Goal: Information Seeking & Learning: Learn about a topic

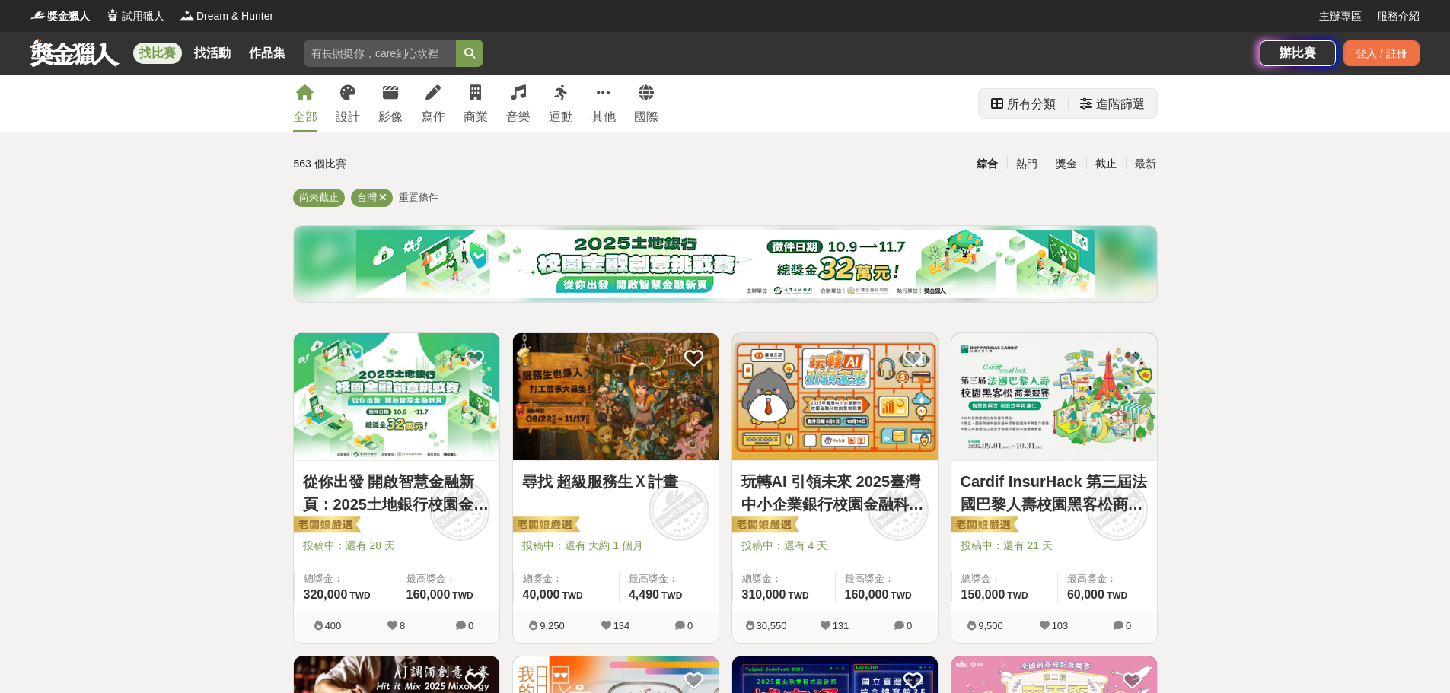
click at [1100, 107] on div "進階篩選" at bounding box center [1120, 104] width 49 height 30
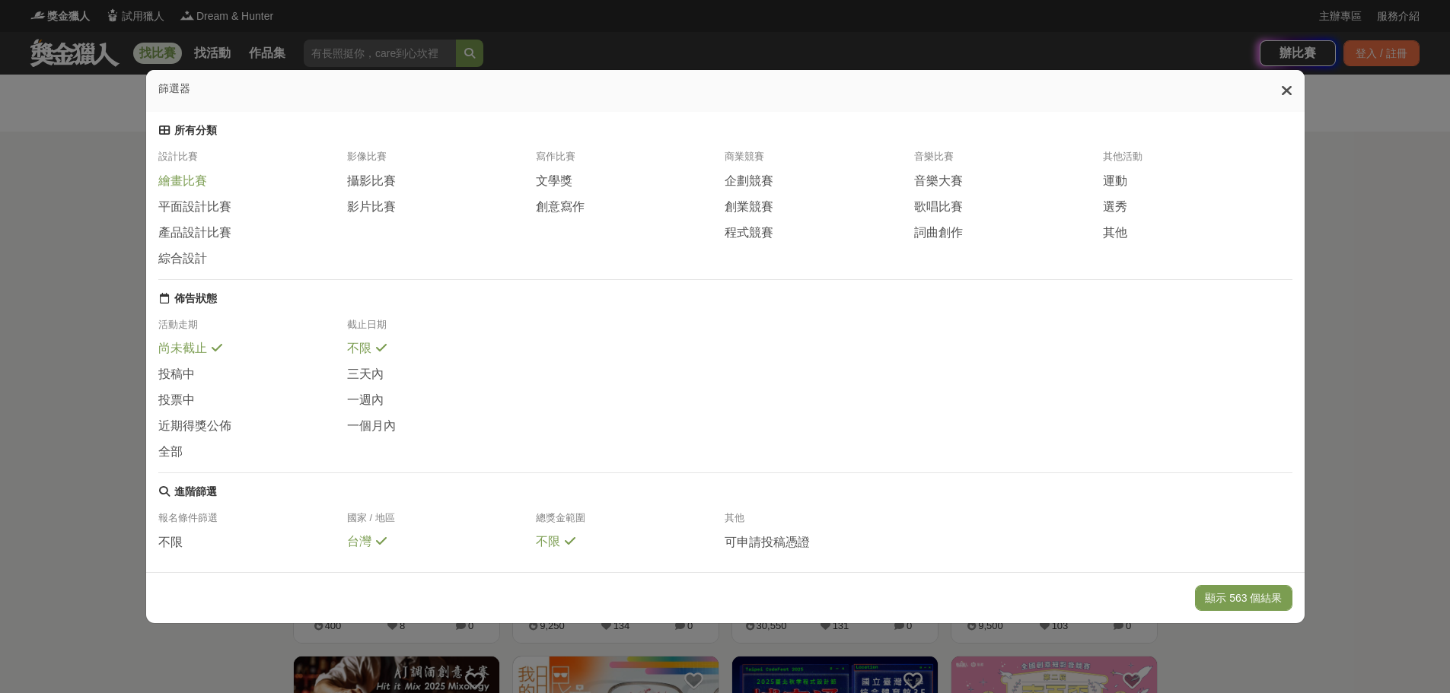
click at [187, 188] on span "繪畫比賽" at bounding box center [182, 182] width 49 height 16
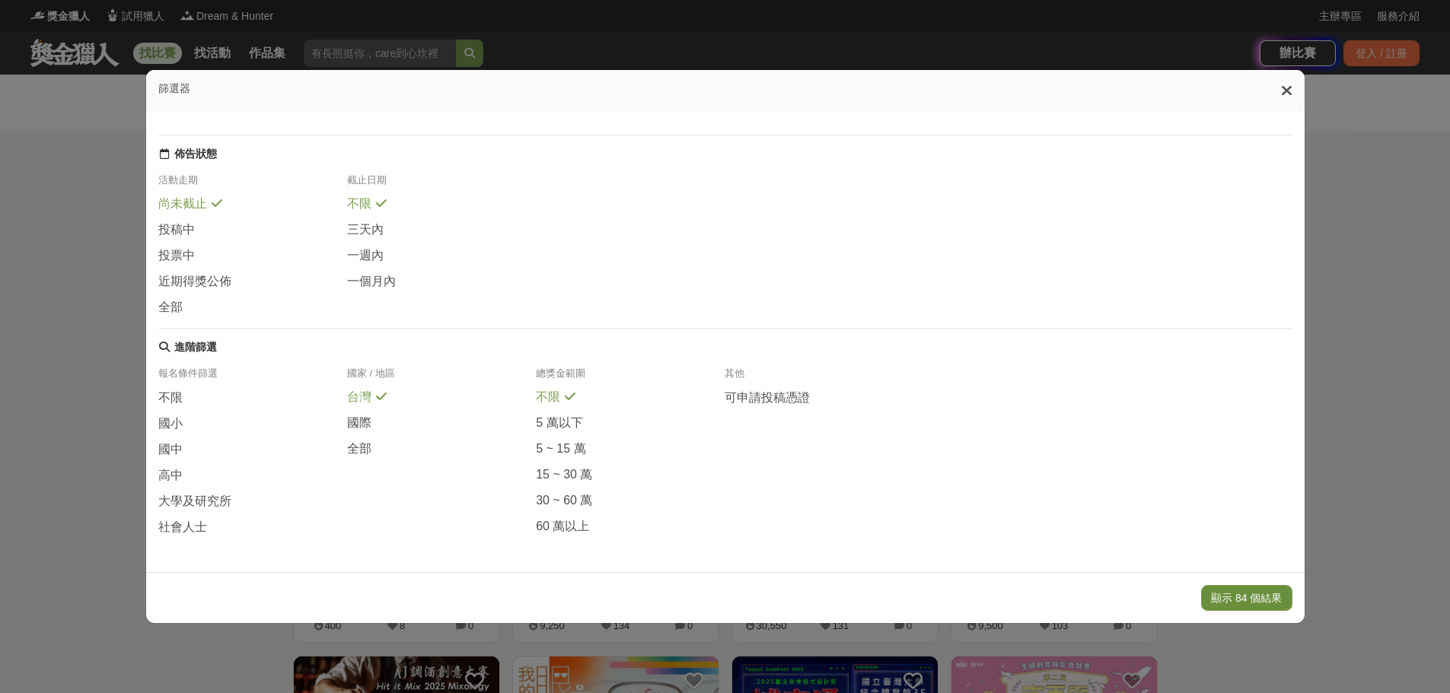
click at [1236, 602] on button "顯示 84 個結果" at bounding box center [1246, 598] width 91 height 26
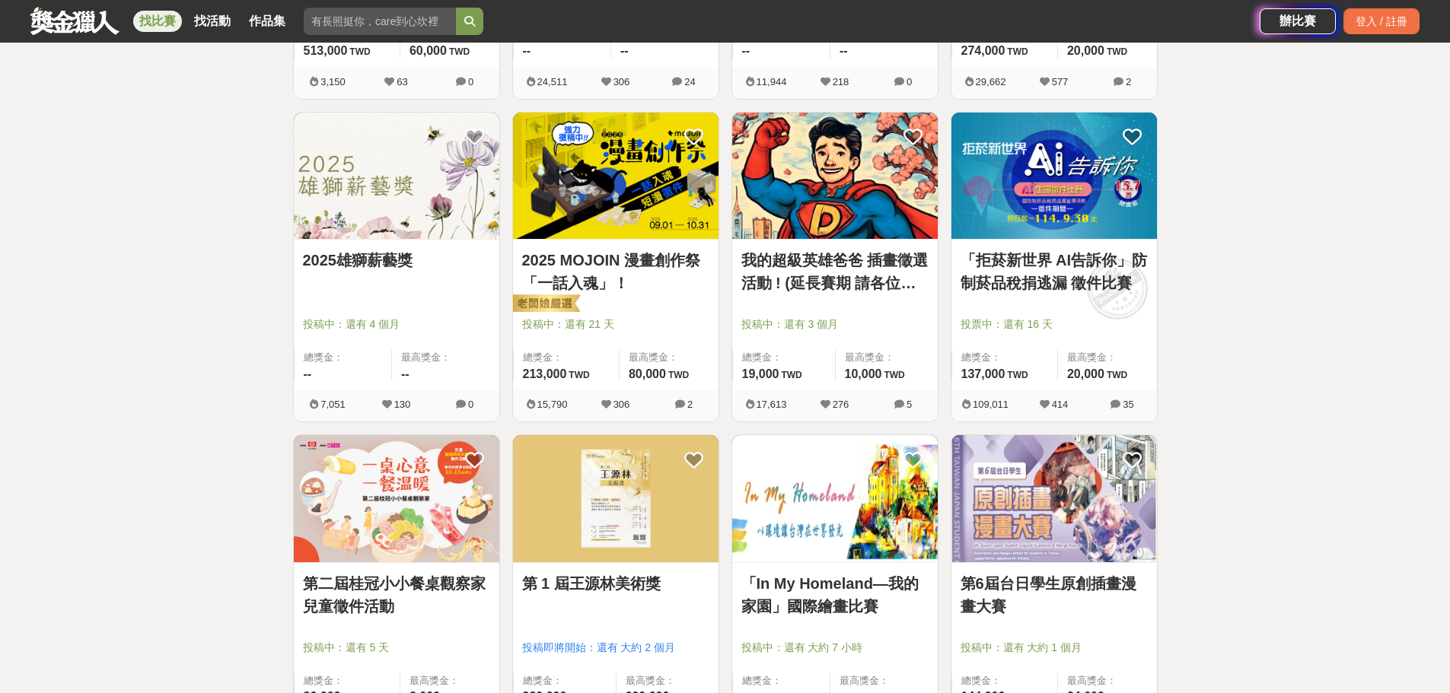
scroll to position [508, 0]
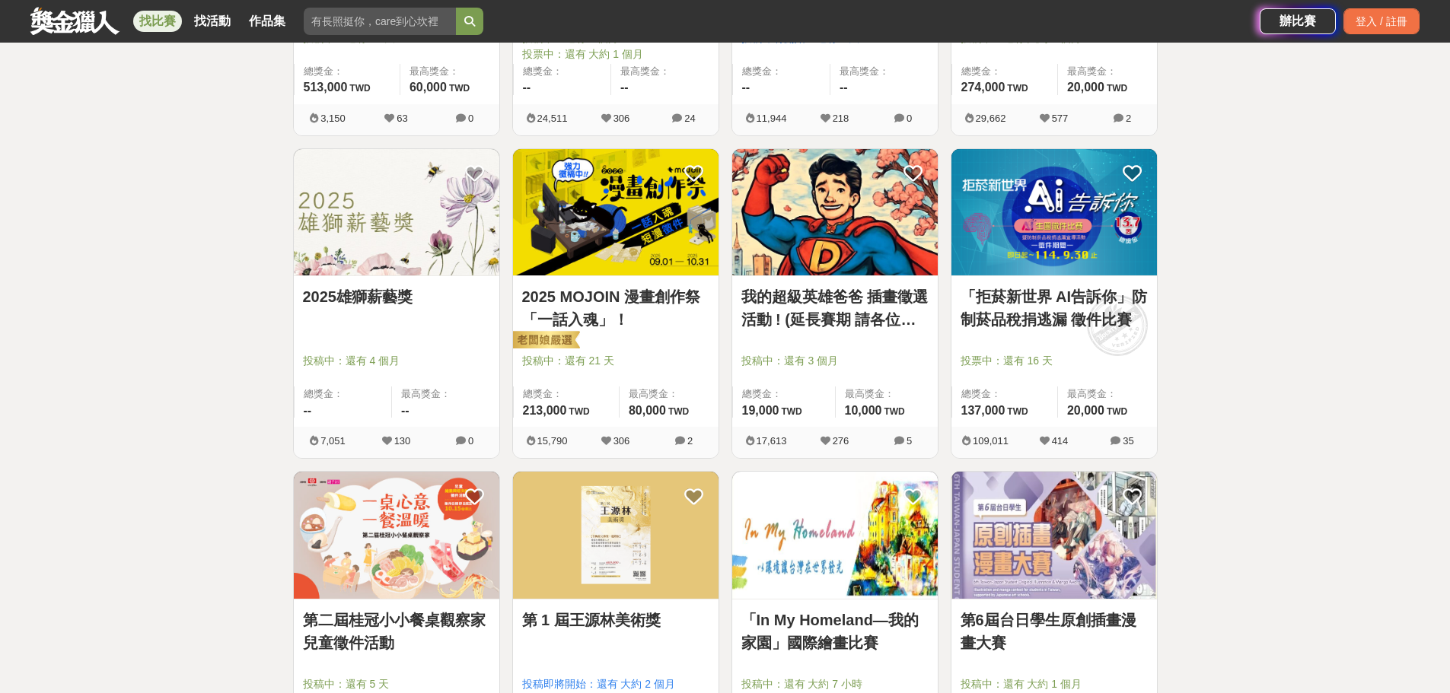
drag, startPoint x: 412, startPoint y: 218, endPoint x: 405, endPoint y: 226, distance: 10.2
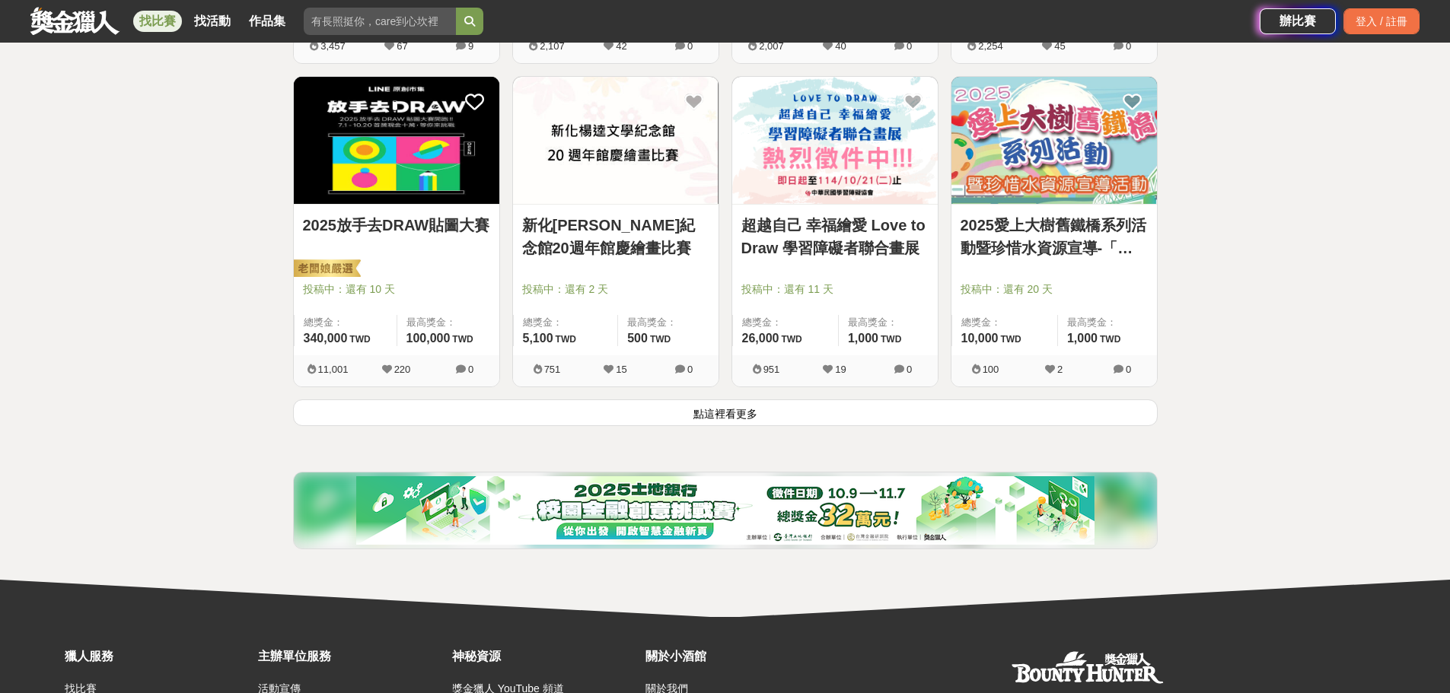
scroll to position [1902, 0]
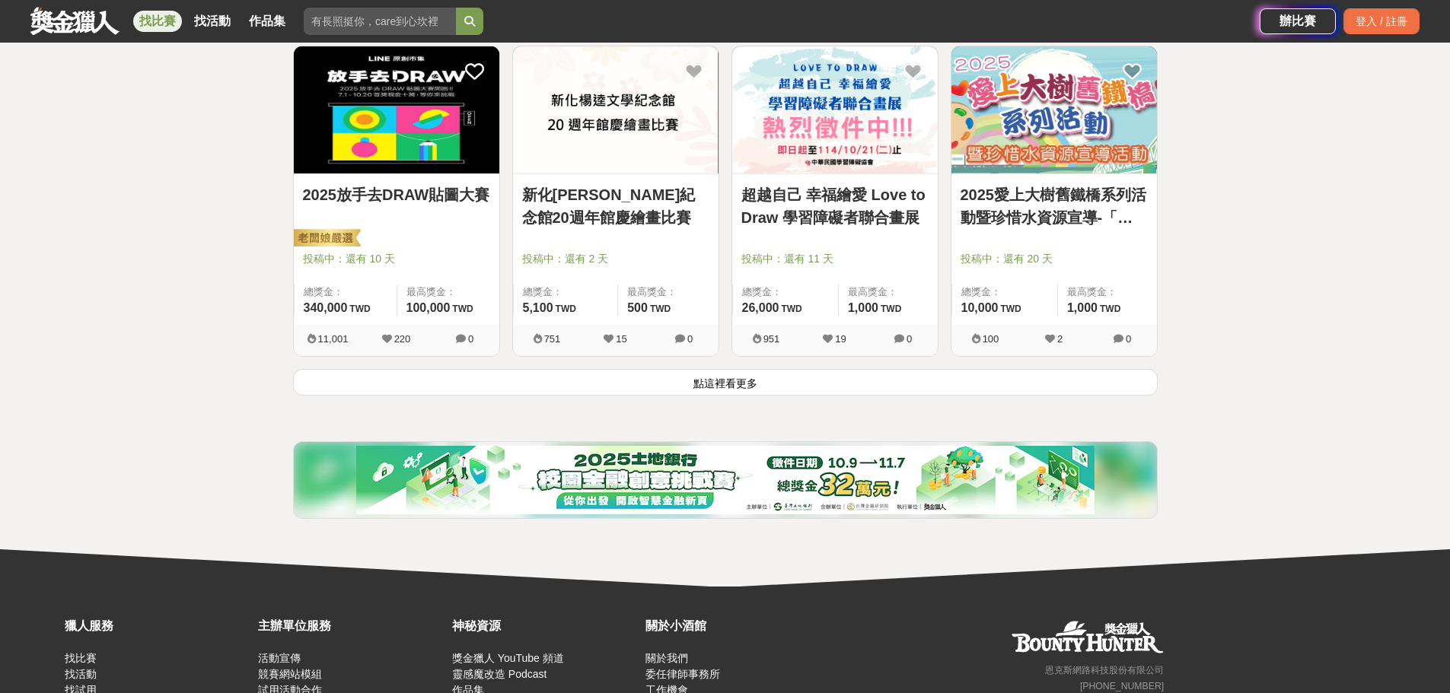
click at [739, 384] on button "點這裡看更多" at bounding box center [725, 382] width 864 height 27
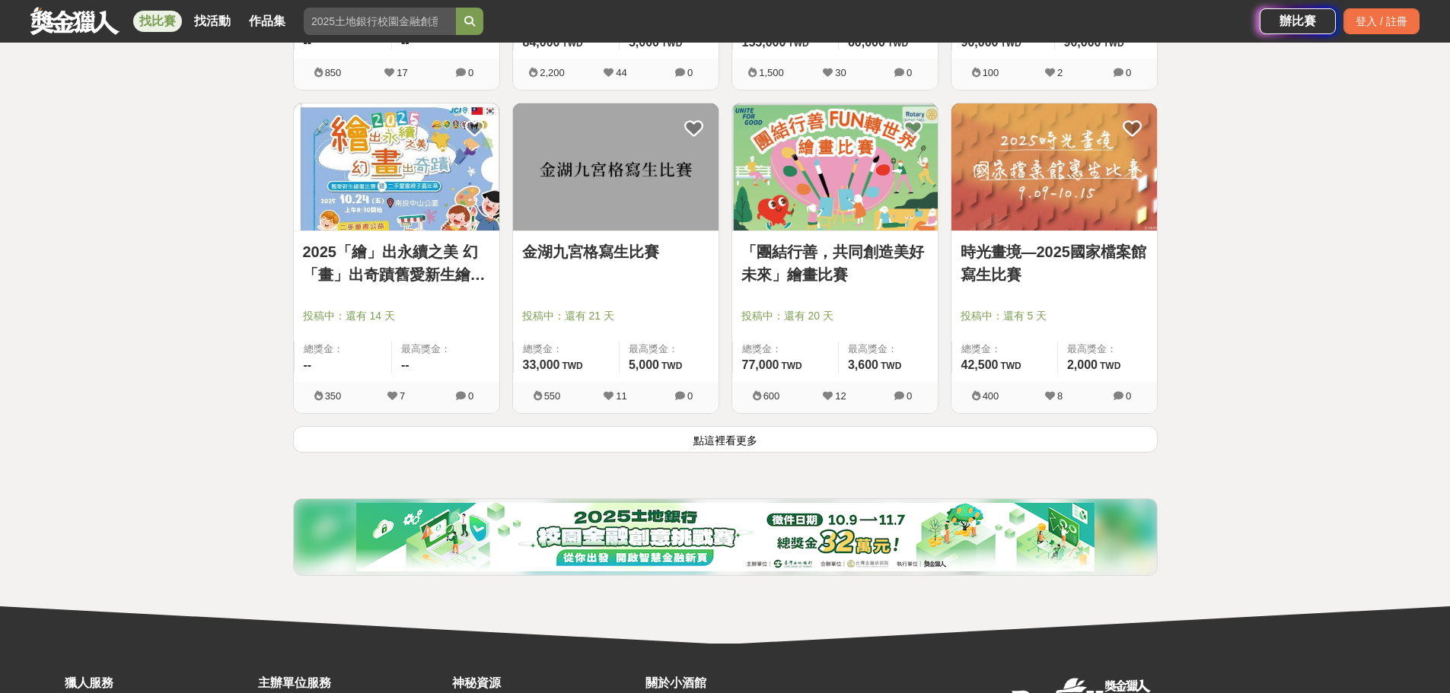
scroll to position [3805, 0]
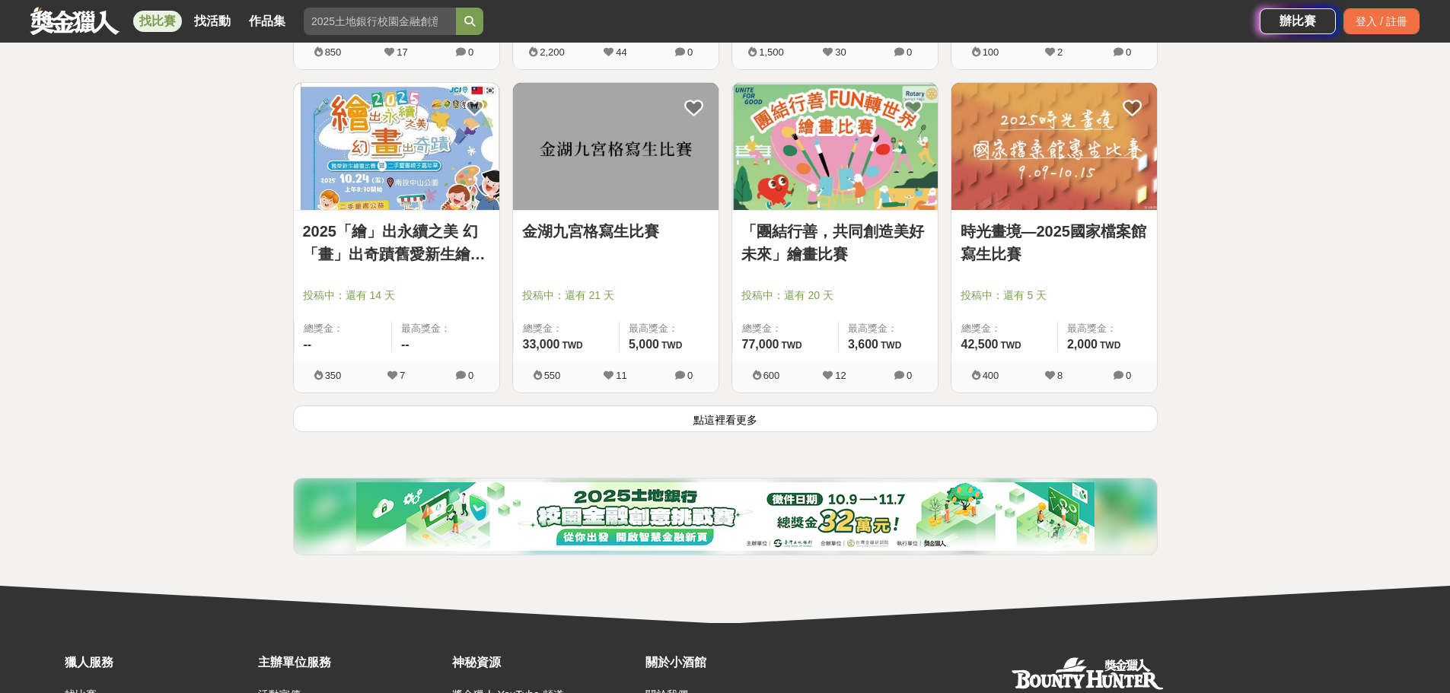
click at [759, 422] on button "點這裡看更多" at bounding box center [725, 419] width 864 height 27
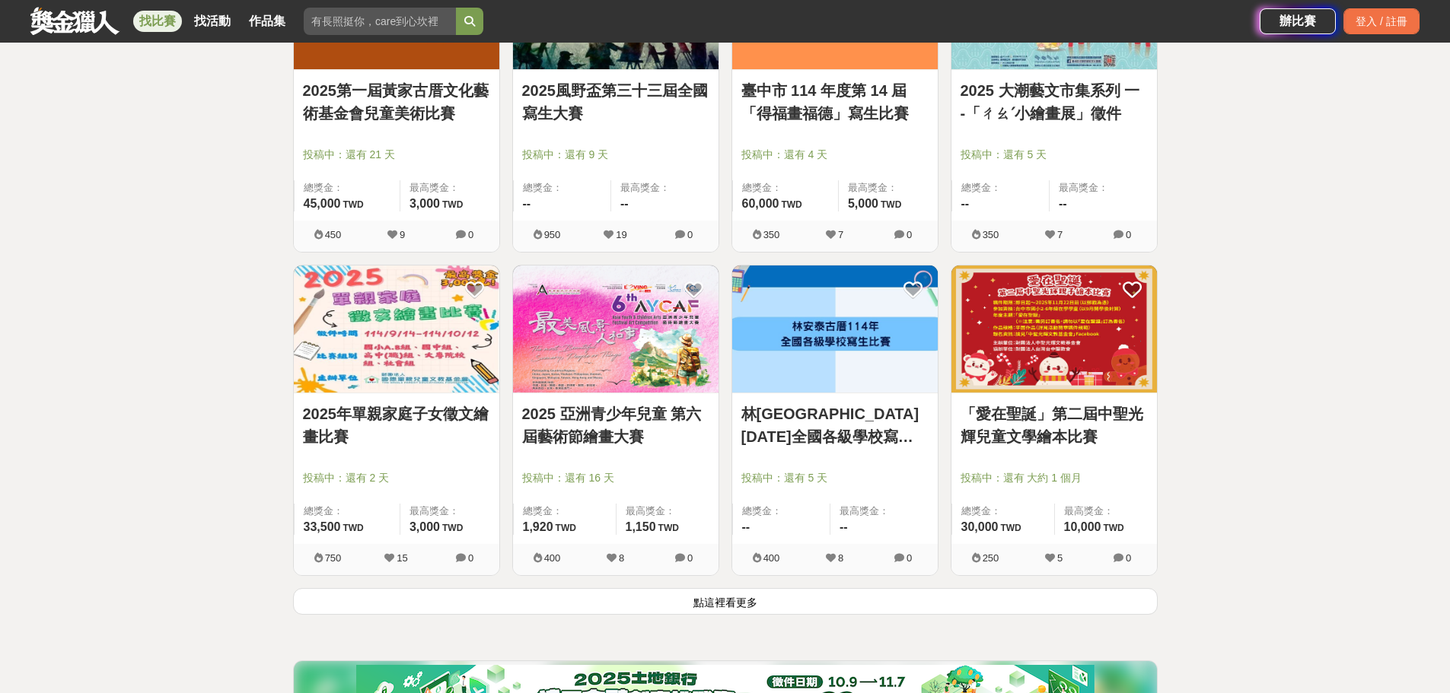
scroll to position [5580, 0]
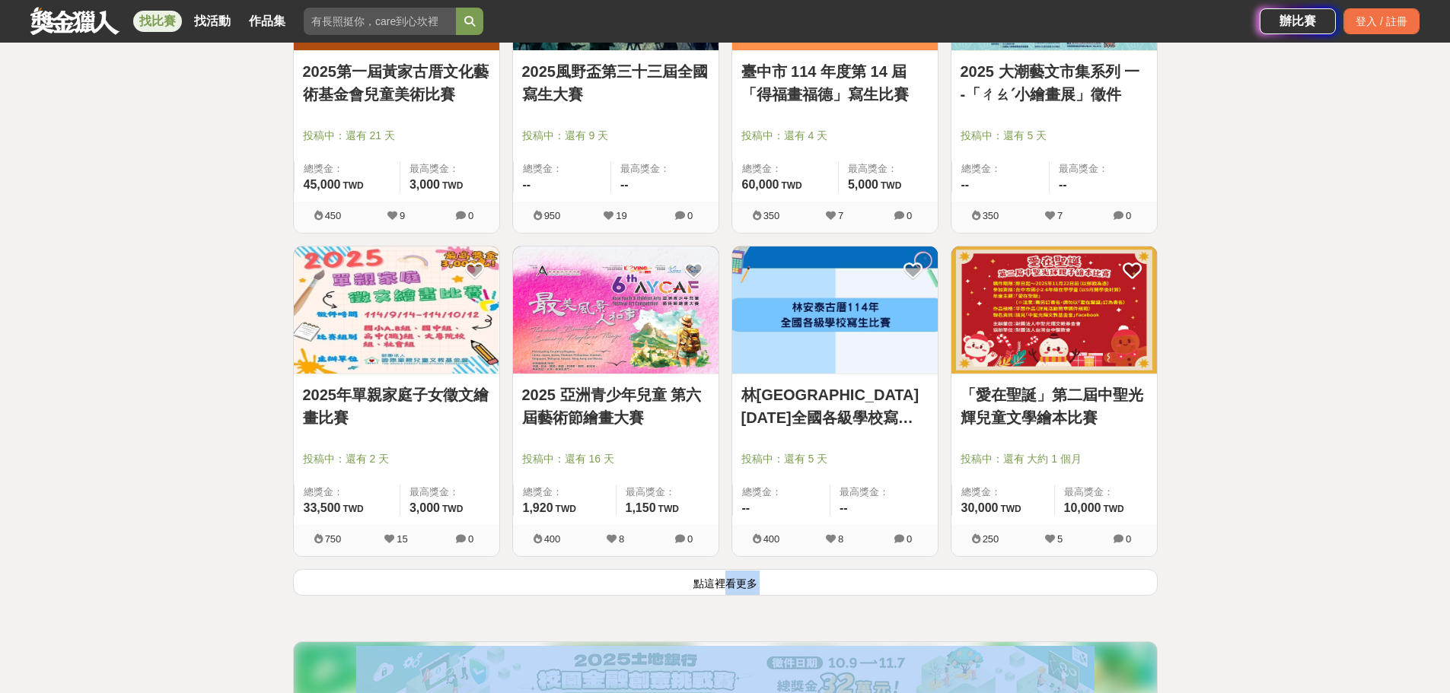
click at [726, 578] on button "點這裡看更多" at bounding box center [725, 582] width 864 height 27
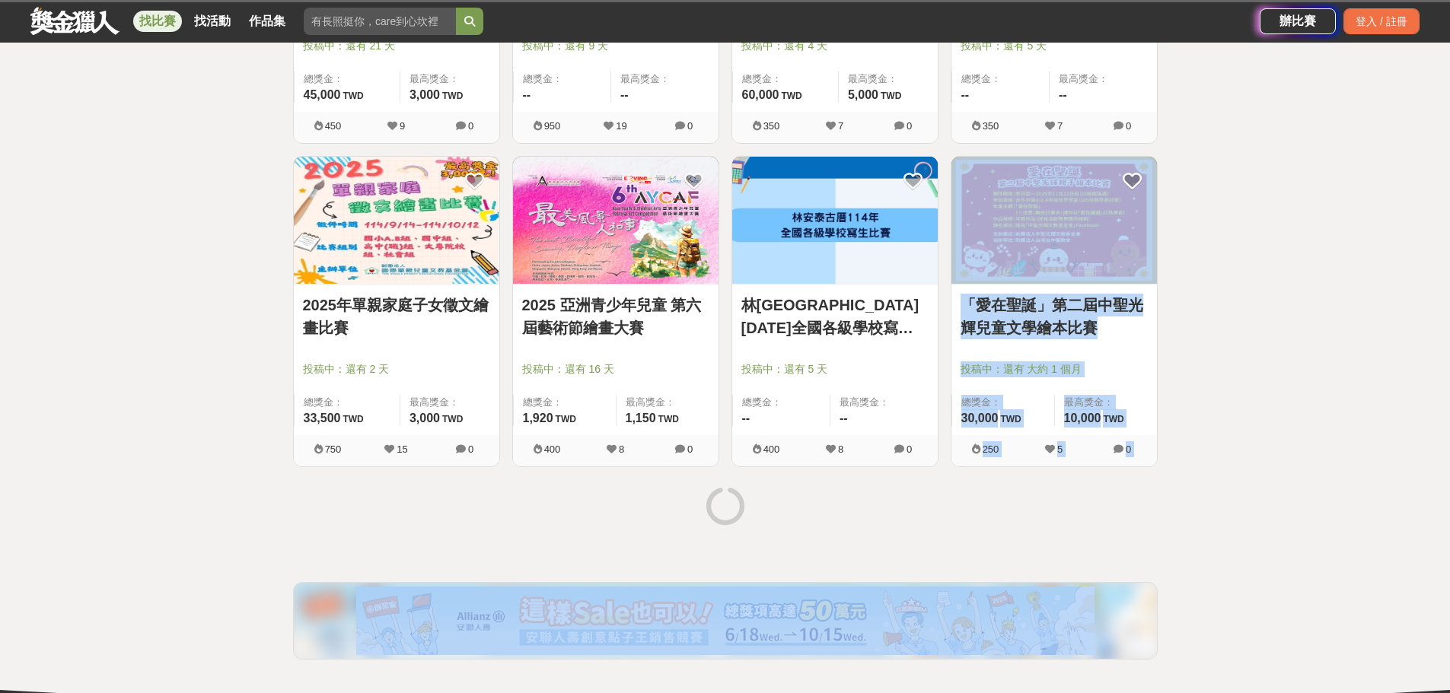
scroll to position [5707, 0]
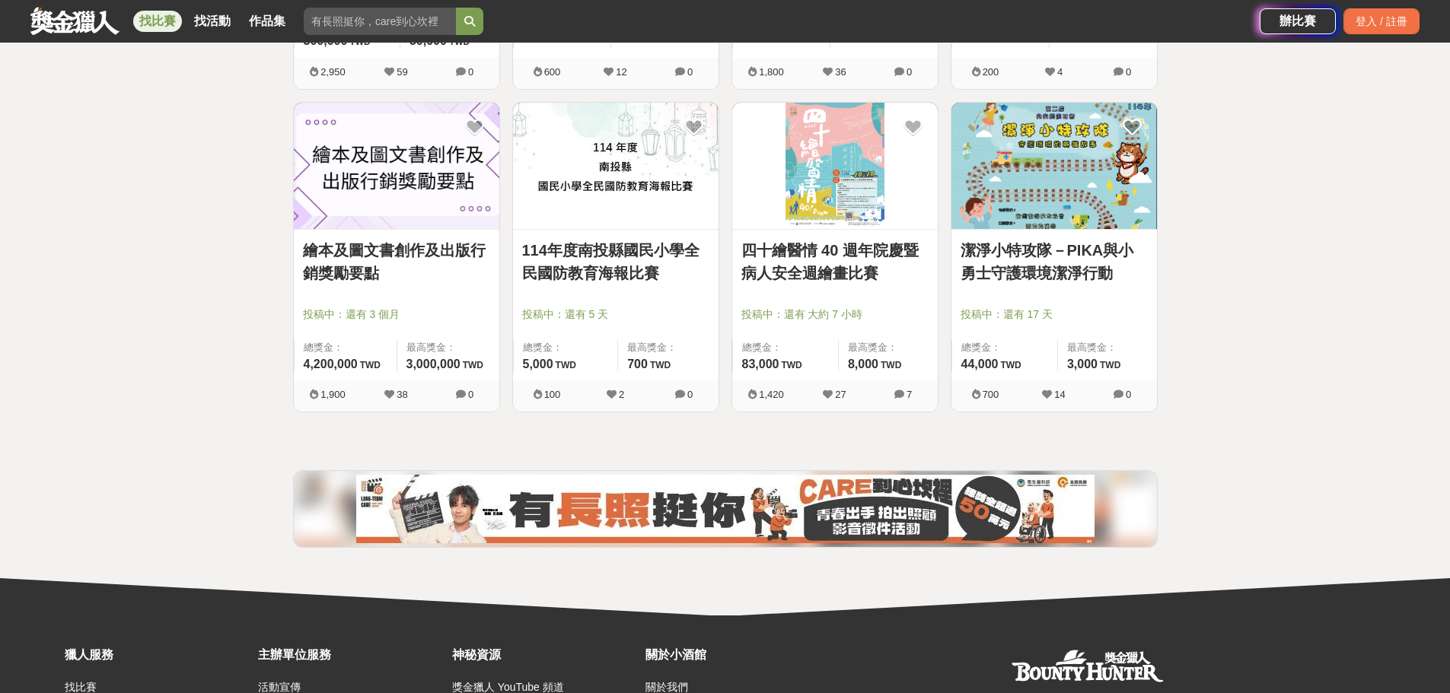
scroll to position [6829, 0]
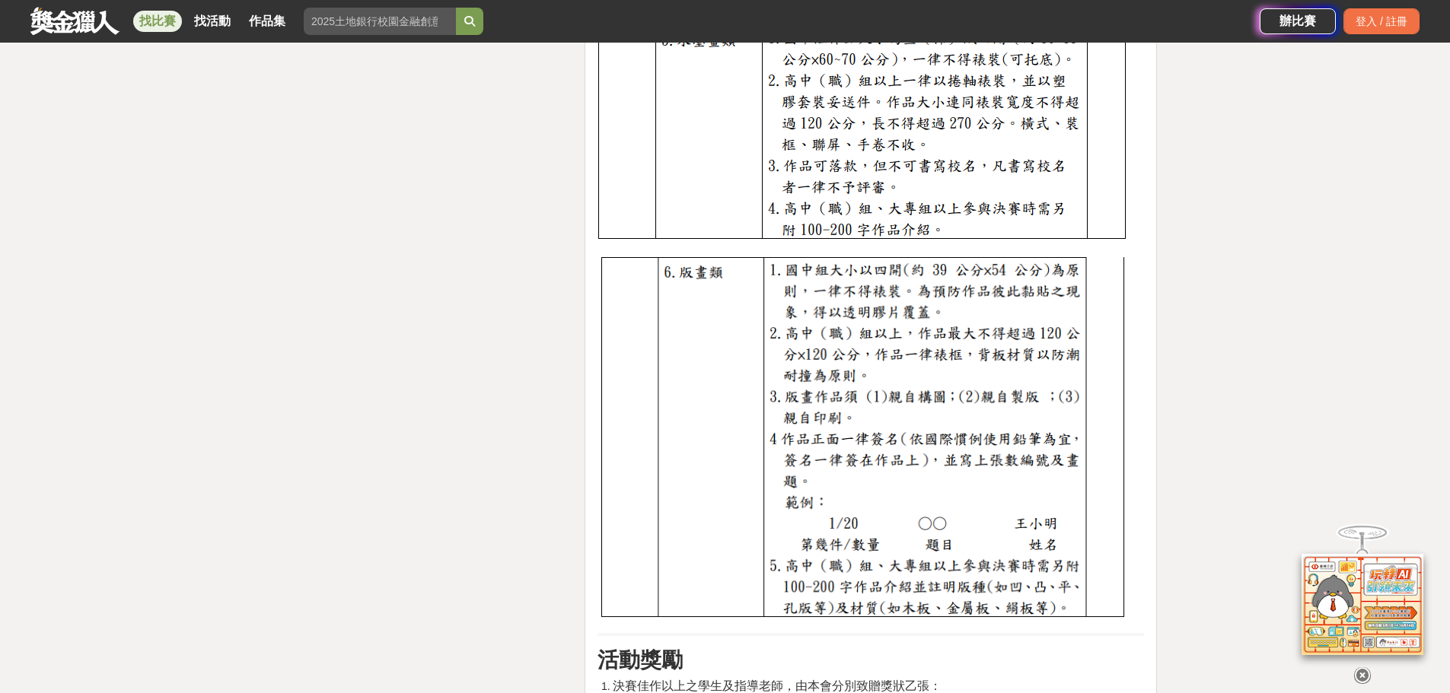
scroll to position [6849, 0]
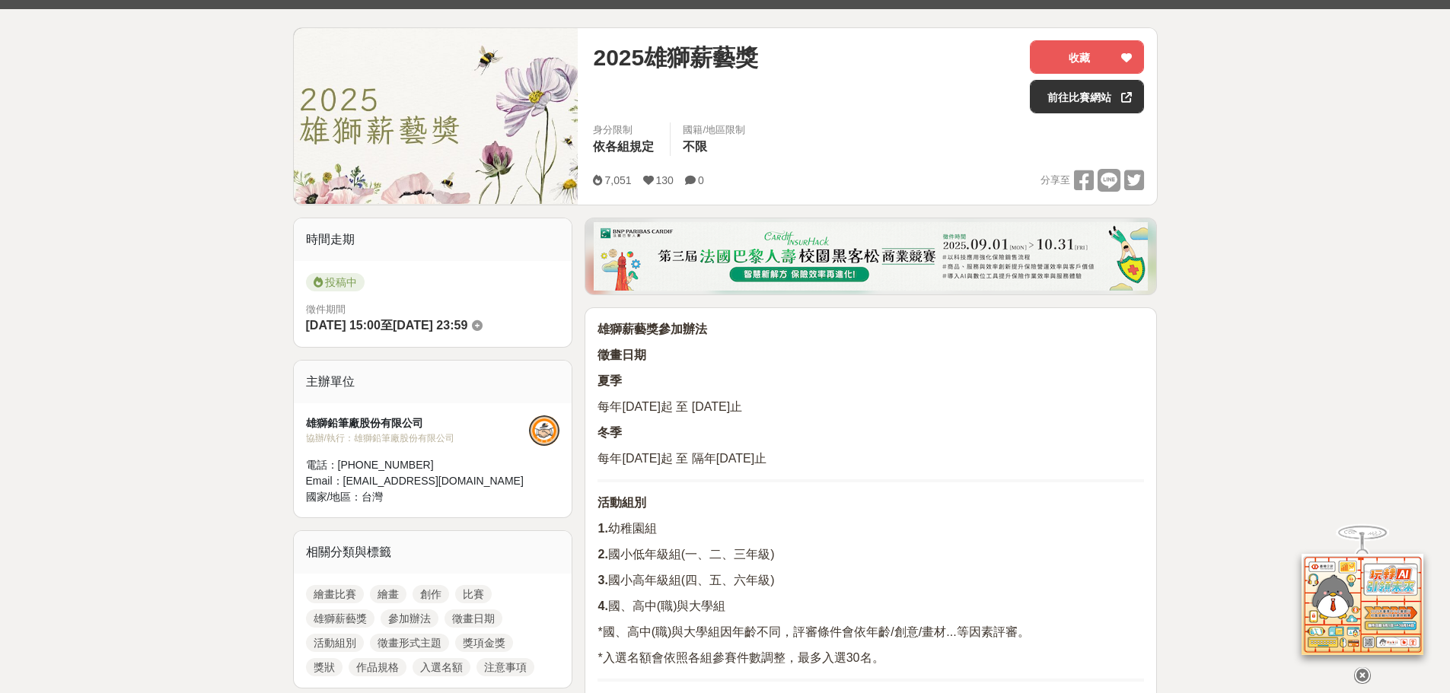
scroll to position [508, 0]
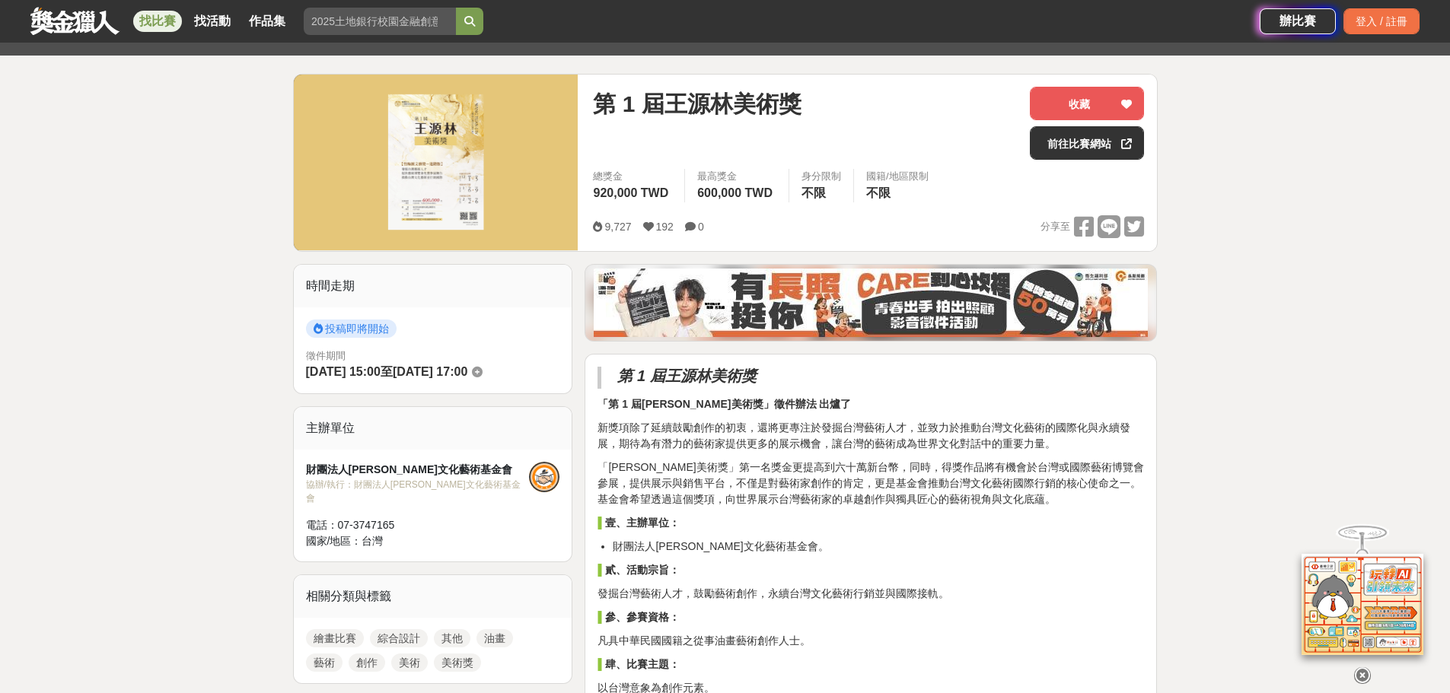
scroll to position [508, 0]
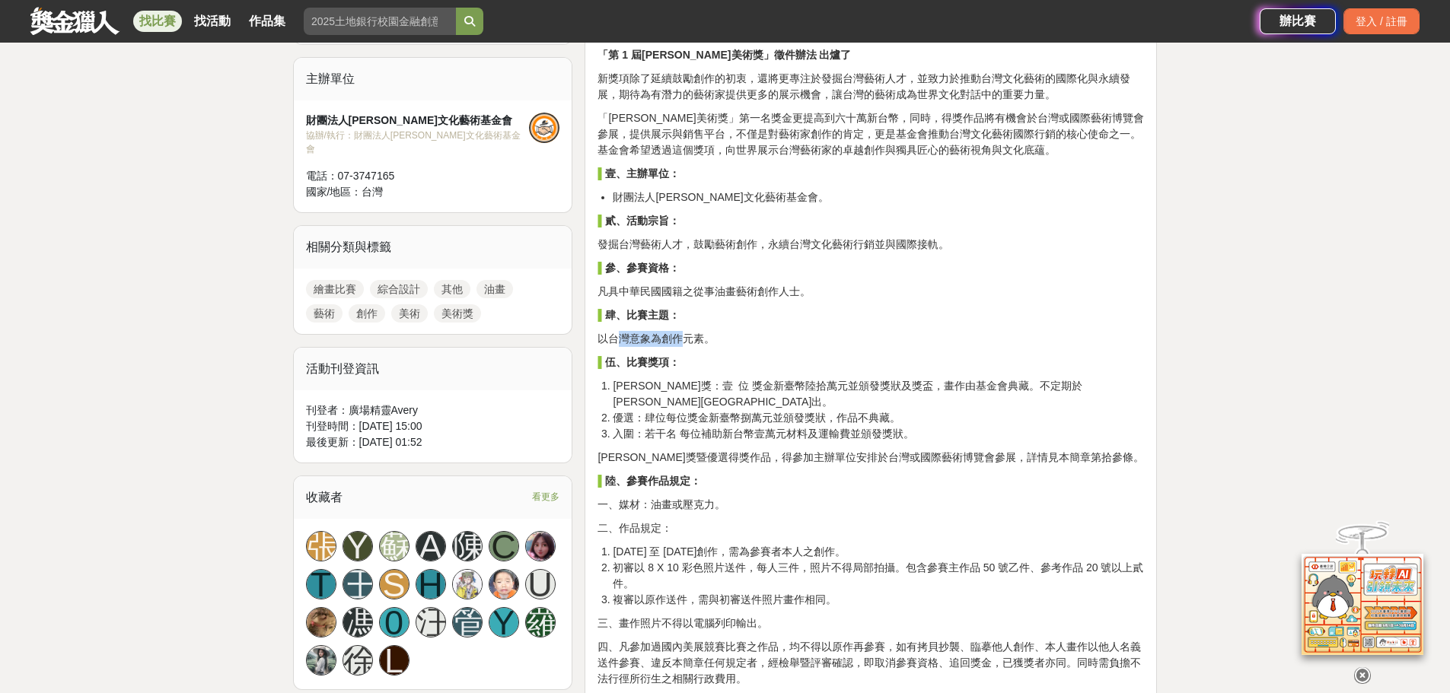
drag, startPoint x: 617, startPoint y: 339, endPoint x: 684, endPoint y: 337, distance: 67.0
click at [684, 337] on p "以台灣意象為創作元素。" at bounding box center [870, 339] width 546 height 16
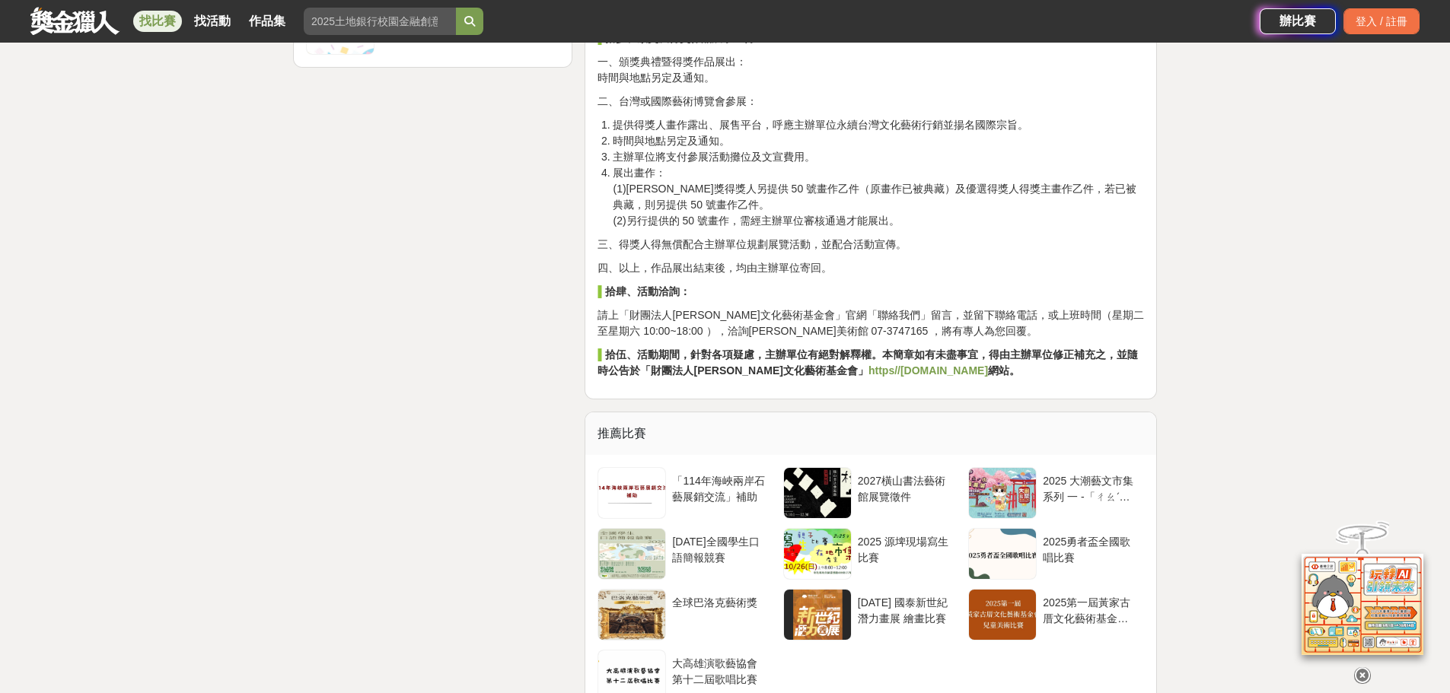
scroll to position [2283, 0]
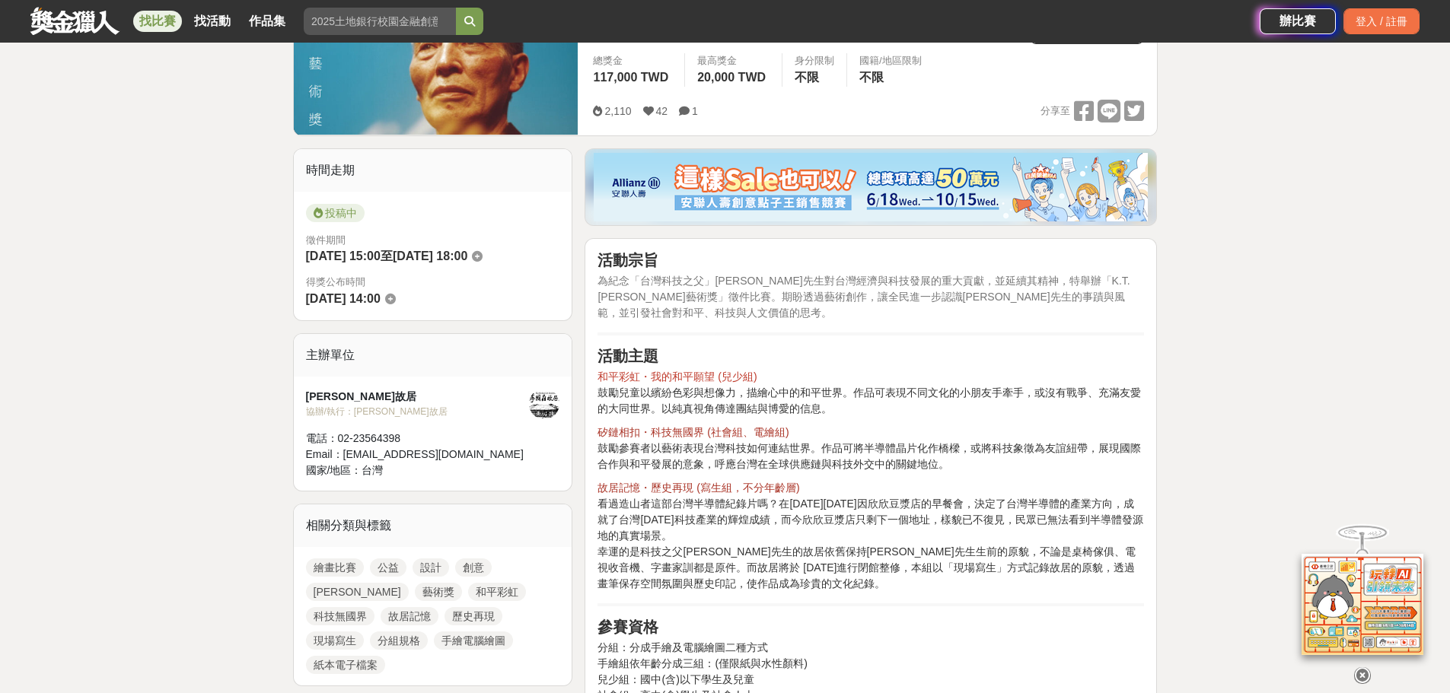
scroll to position [761, 0]
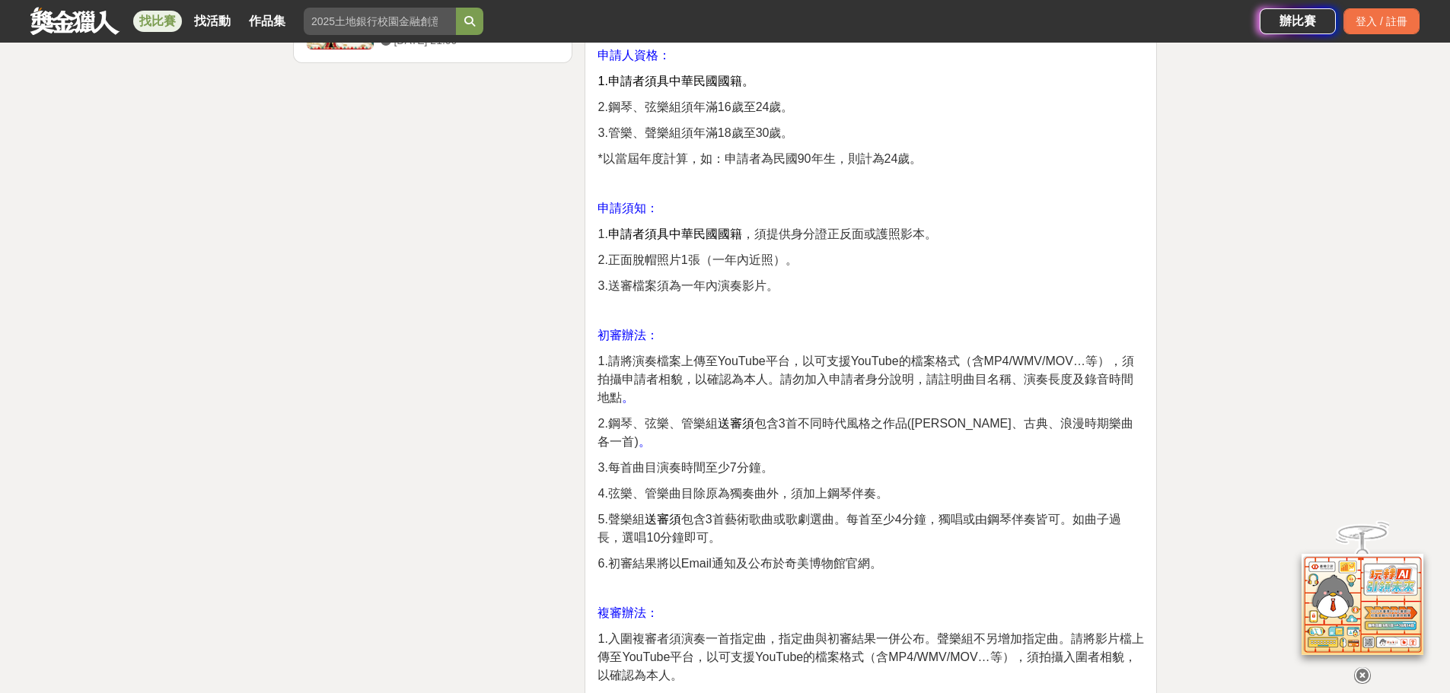
scroll to position [3044, 0]
